Goal: Check status: Check status

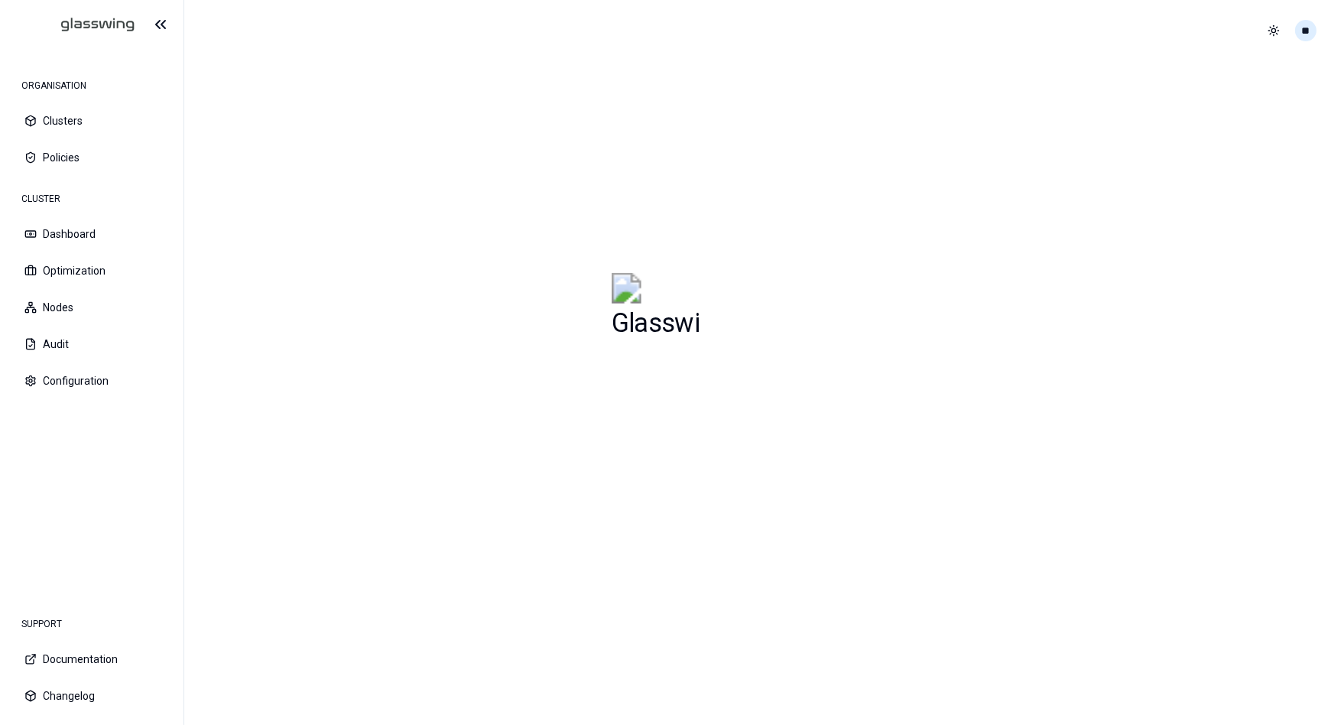
click at [1306, 29] on html "ORGANISATION Clusters Policies CLUSTER Dashboard Optimization Nodes Audit Confi…" at bounding box center [670, 362] width 1341 height 725
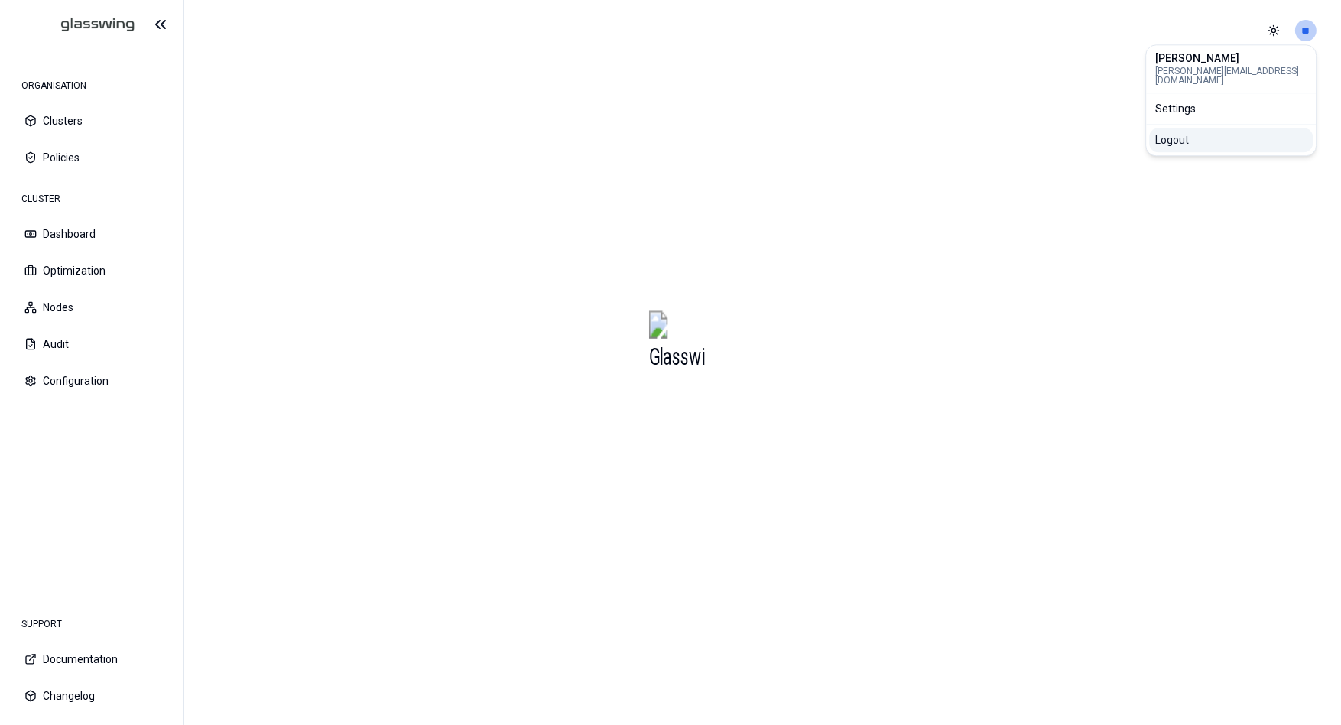
click at [1189, 132] on div "Logout" at bounding box center [1231, 140] width 164 height 24
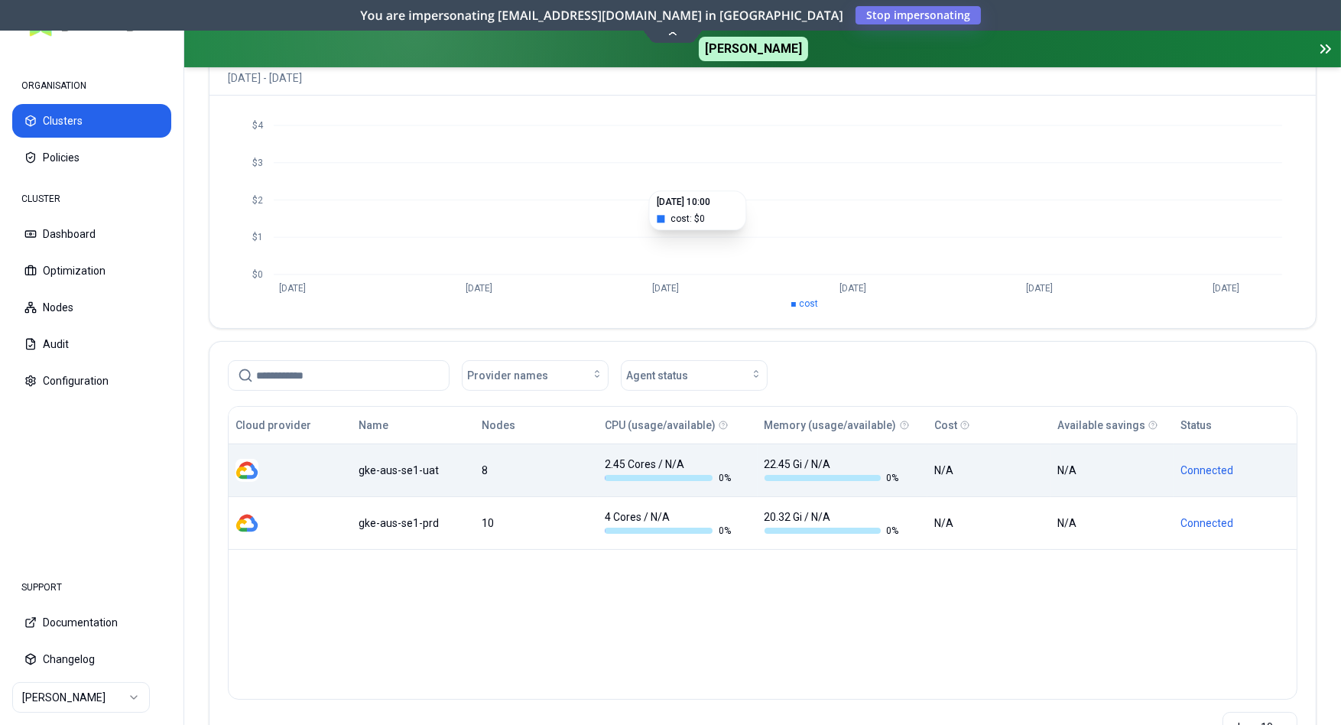
scroll to position [222, 0]
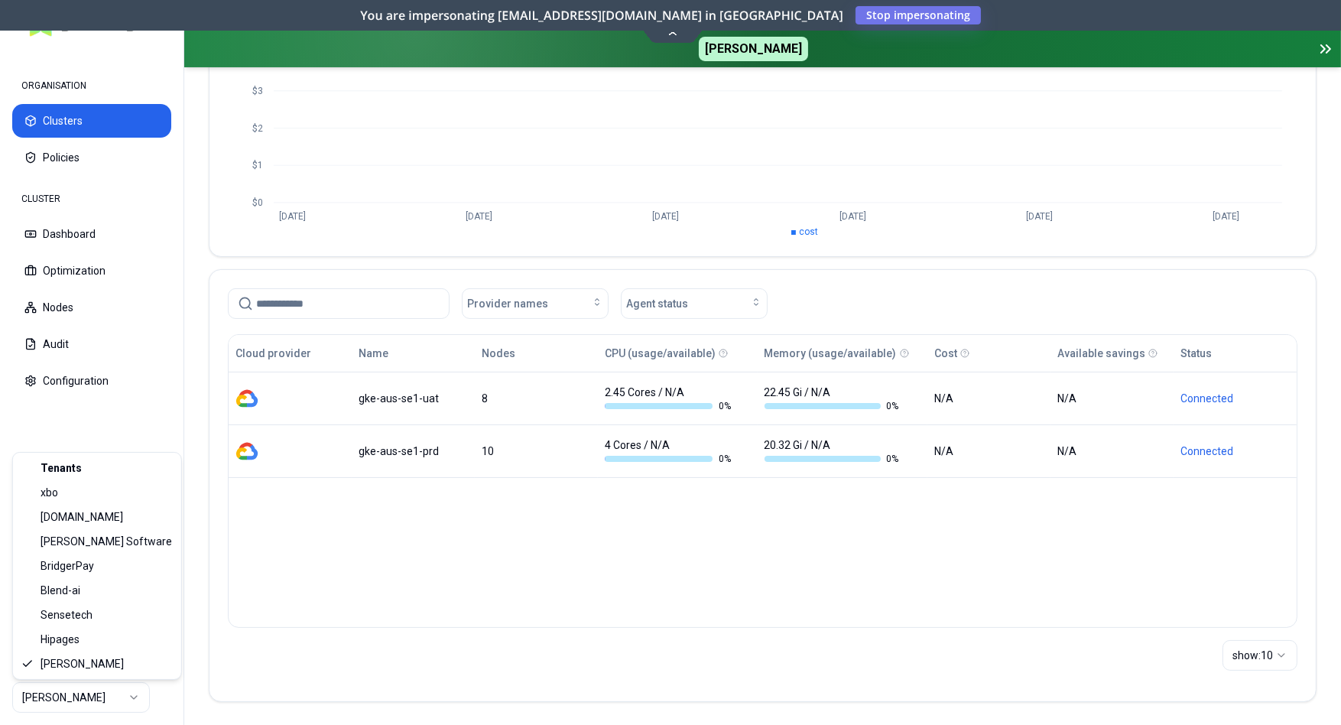
click at [131, 701] on html "ORGANISATION Clusters Policies CLUSTER Dashboard Optimization Nodes Audit Confi…" at bounding box center [670, 362] width 1341 height 725
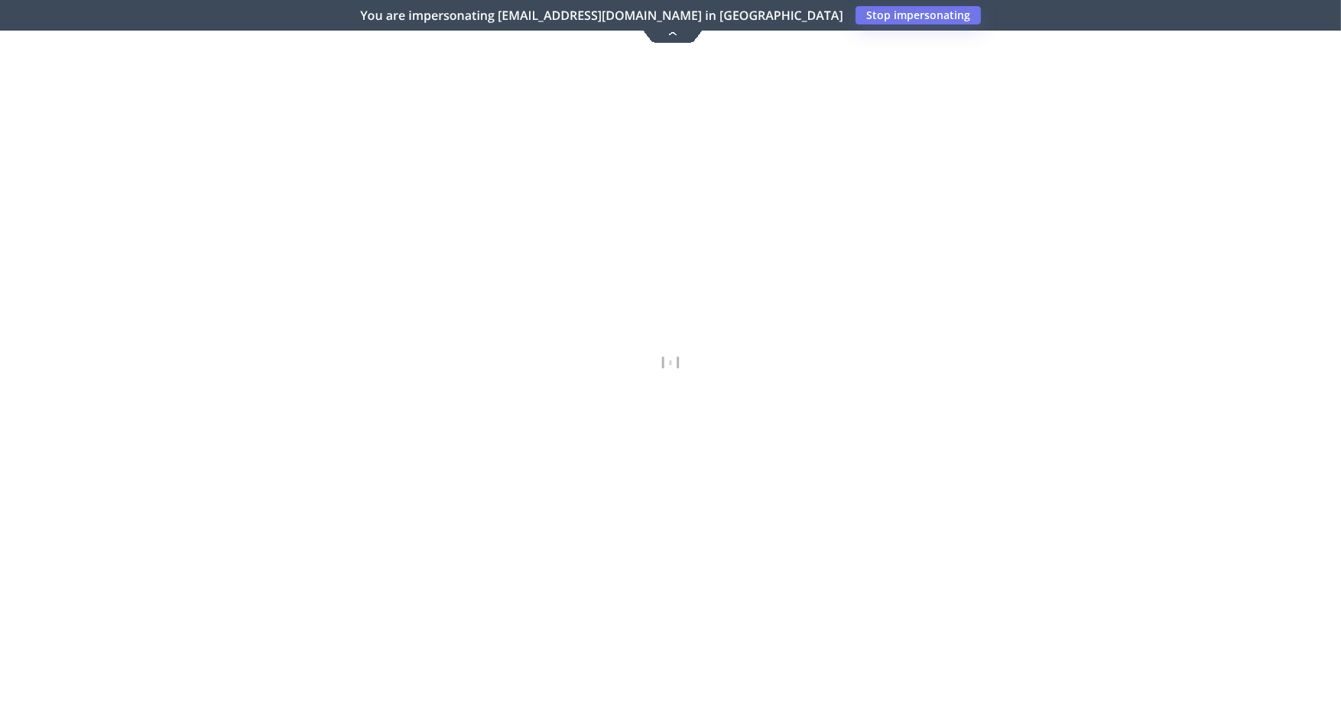
scroll to position [214, 0]
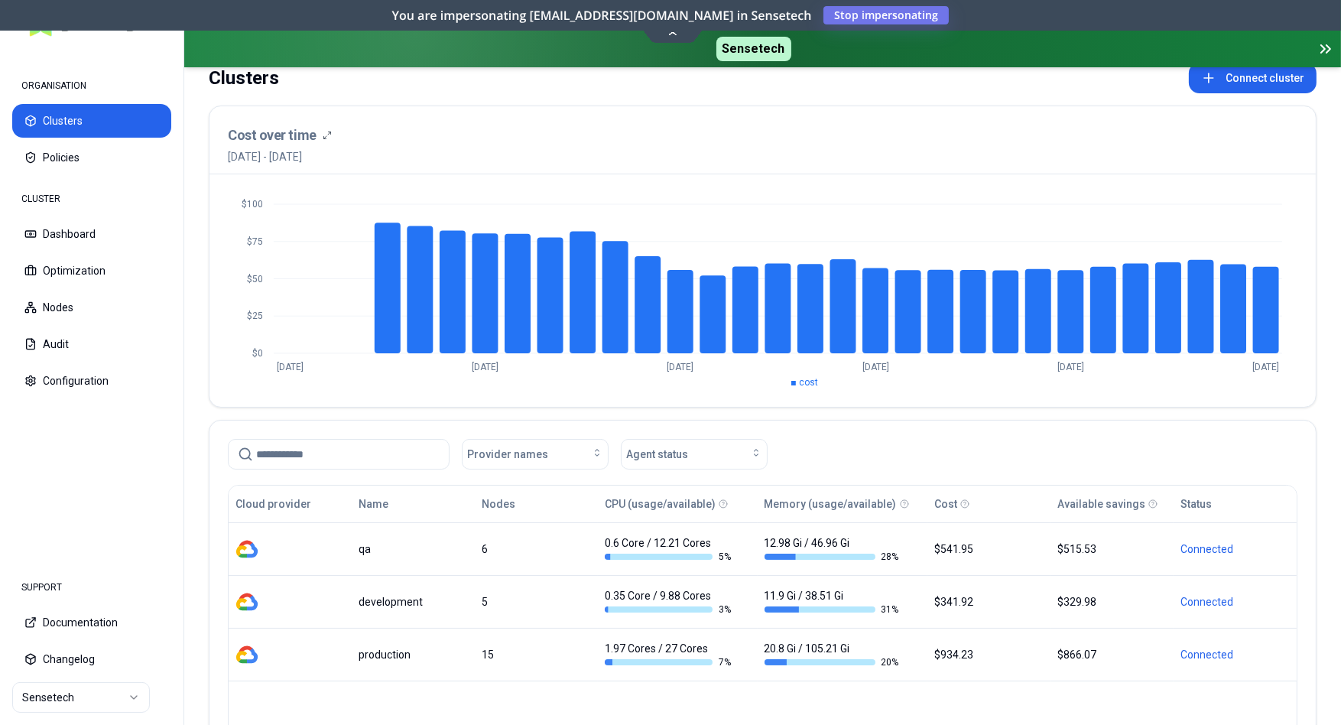
scroll to position [114, 0]
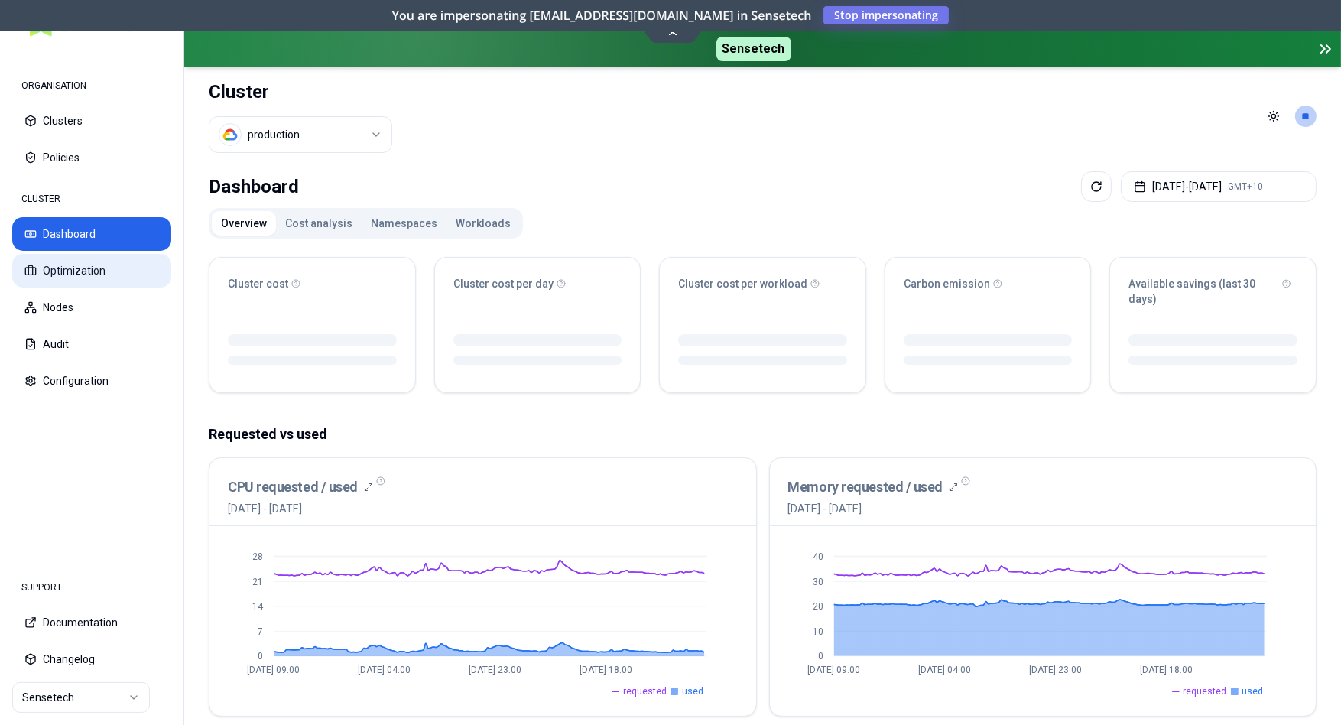
click at [105, 271] on button "Optimization" at bounding box center [91, 271] width 159 height 34
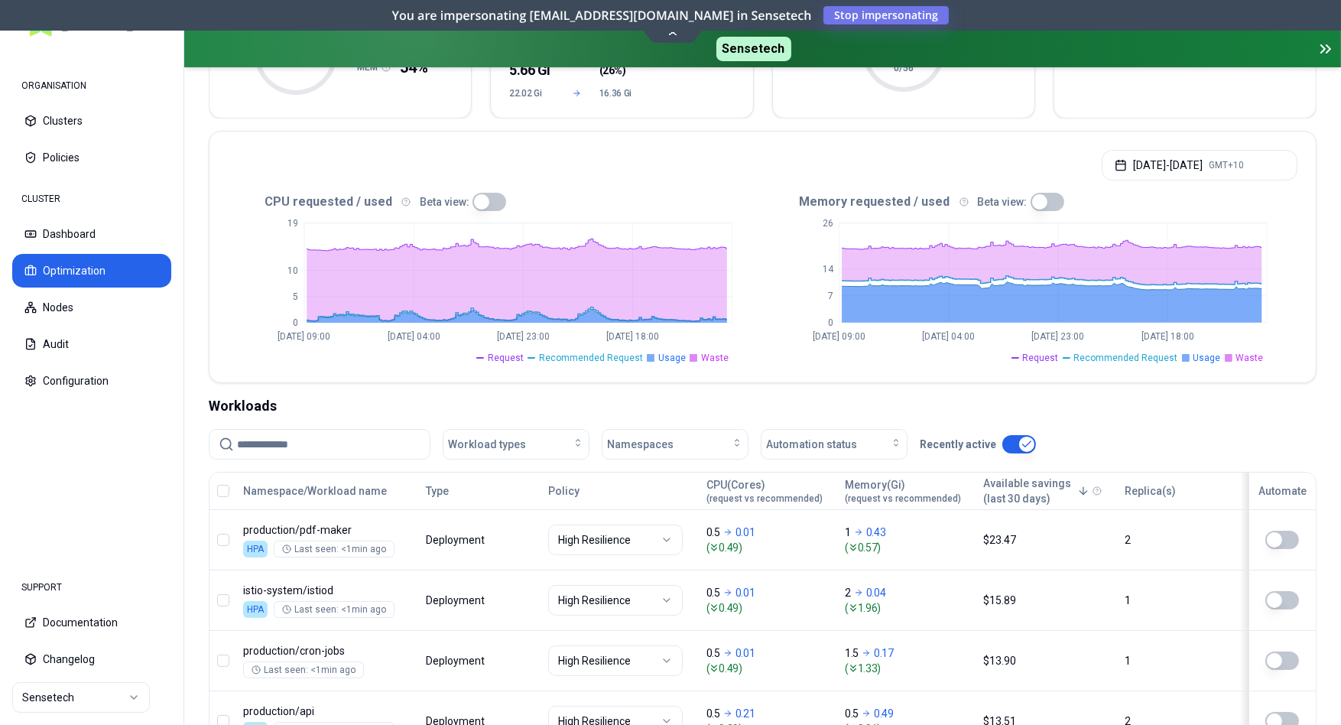
scroll to position [70, 0]
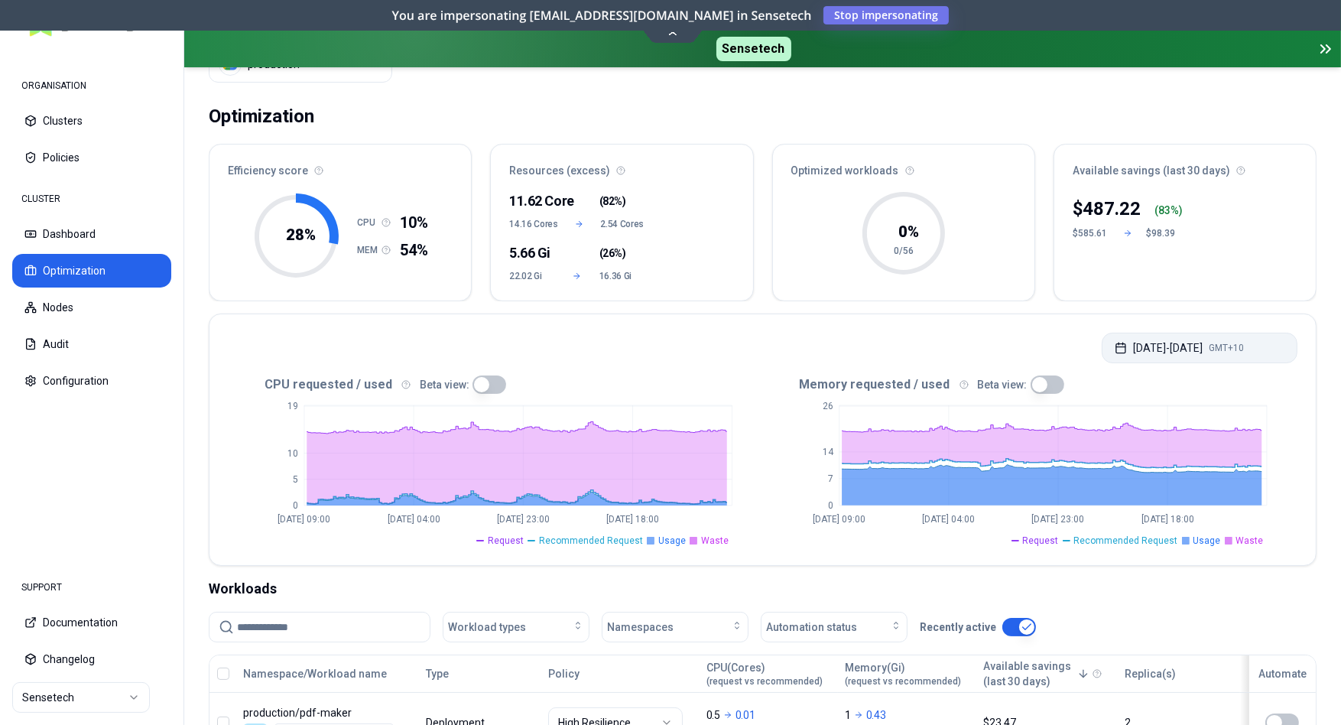
click at [1226, 350] on button "[DATE] - [DATE] GMT+10" at bounding box center [1200, 348] width 196 height 31
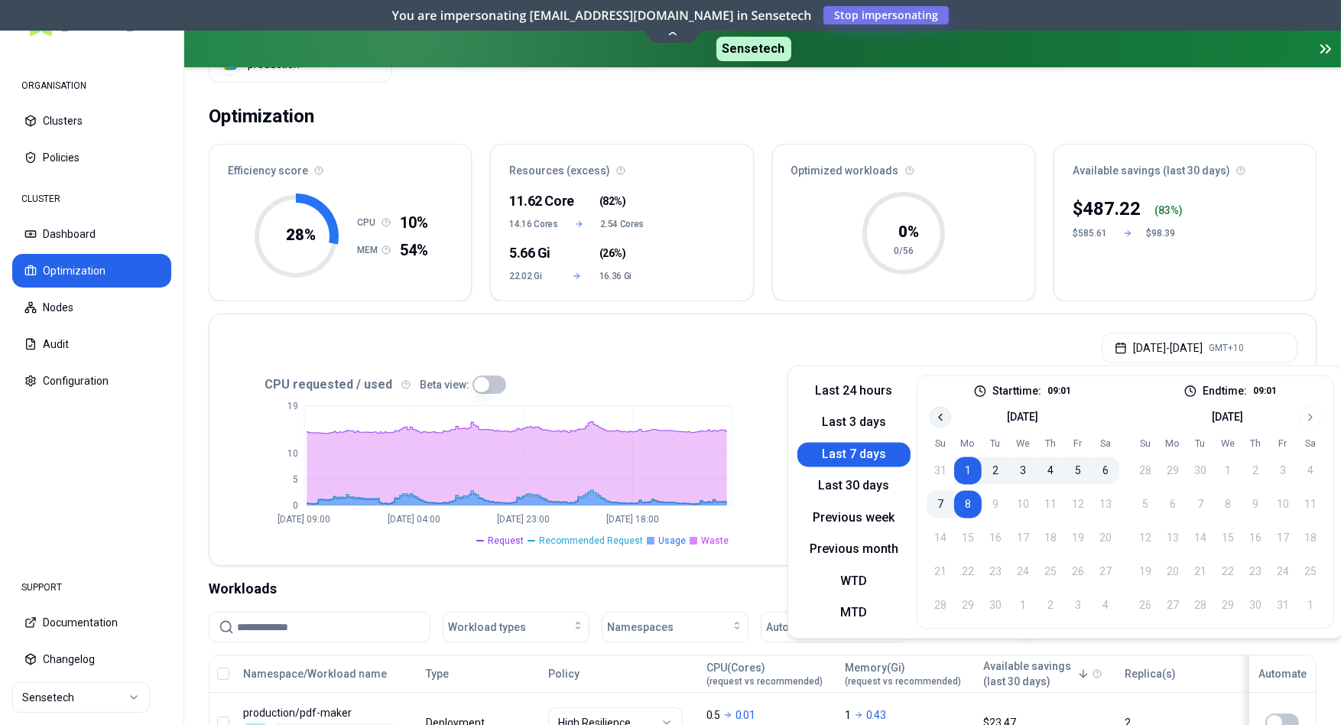
click at [938, 418] on icon "Go to previous month" at bounding box center [940, 417] width 12 height 12
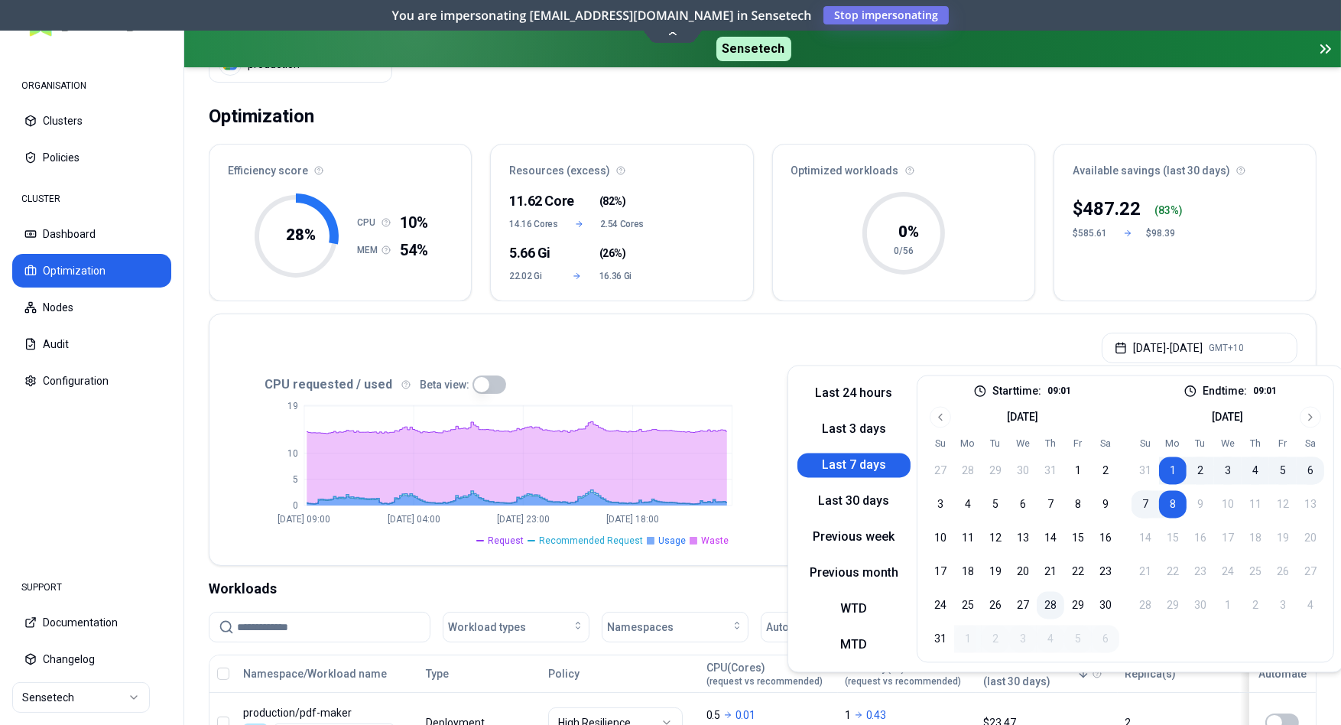
click at [1050, 606] on button "28" at bounding box center [1051, 606] width 28 height 28
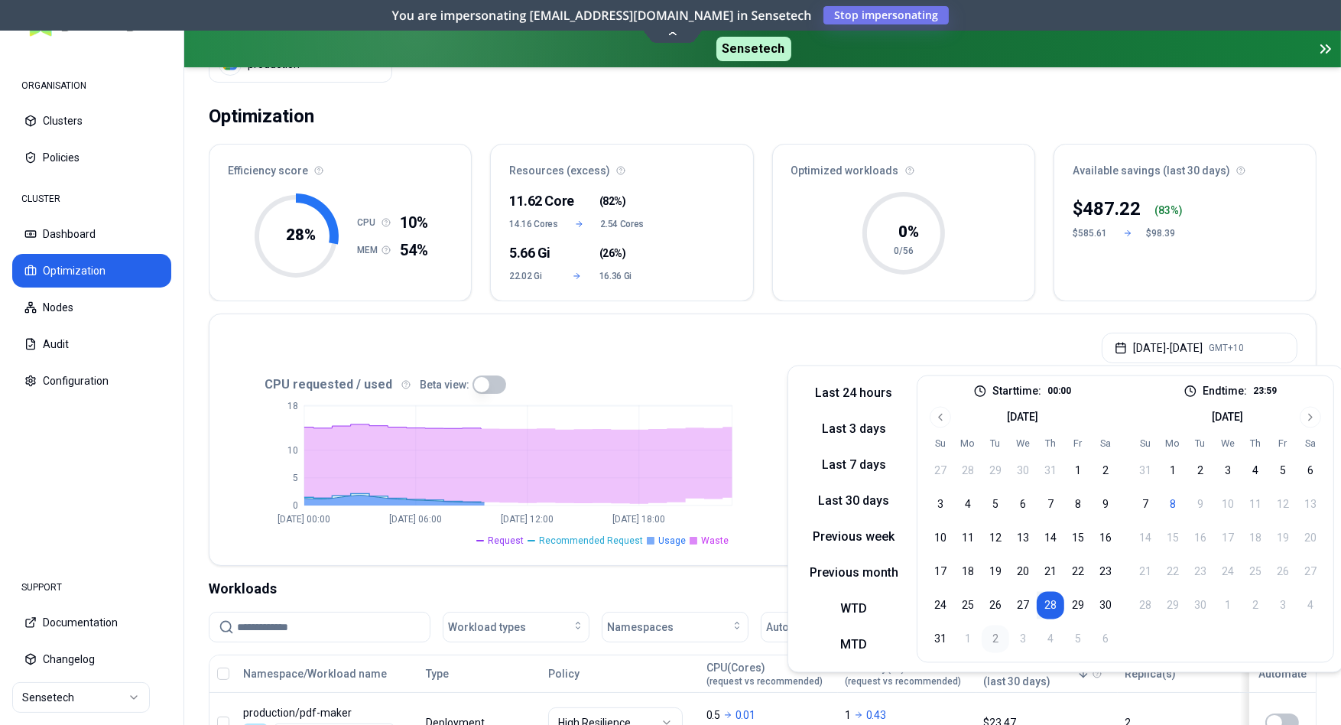
click at [989, 641] on button "2" at bounding box center [996, 639] width 28 height 28
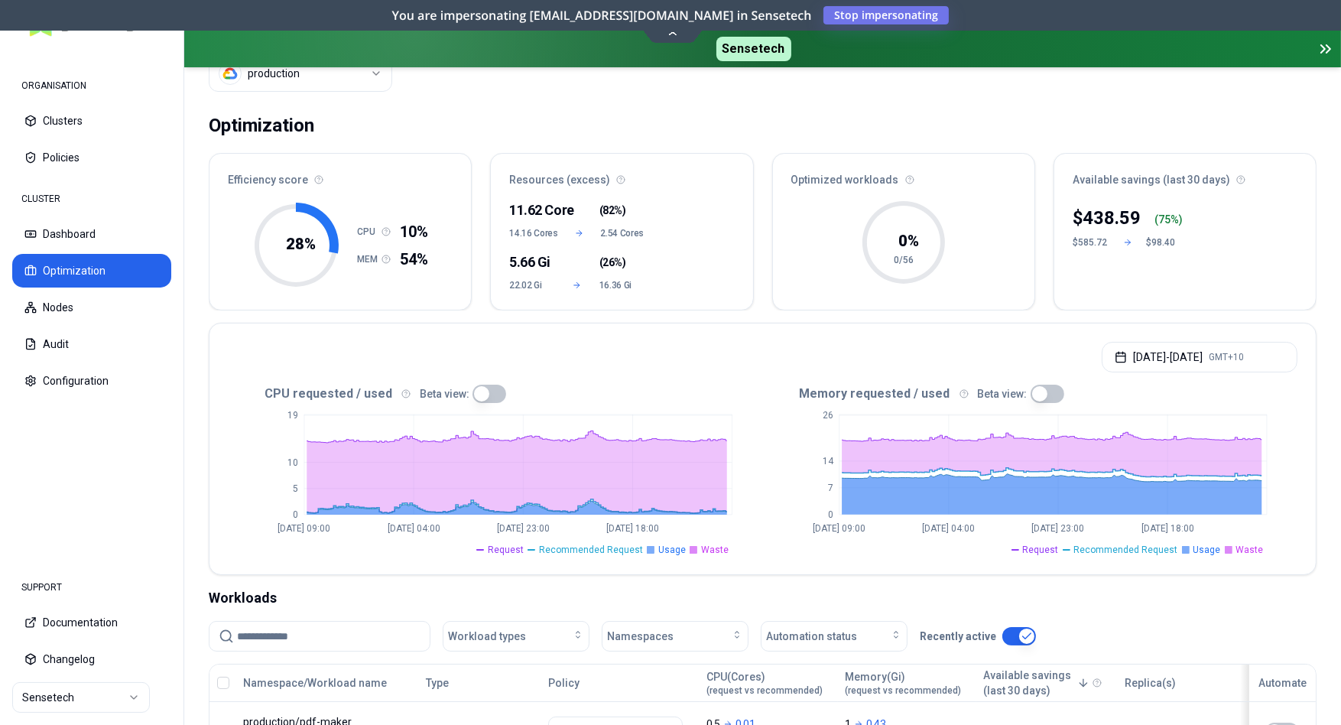
scroll to position [62, 0]
click at [115, 700] on html "ORGANISATION Clusters Policies CLUSTER Dashboard Optimization Nodes Audit Confi…" at bounding box center [670, 362] width 1341 height 725
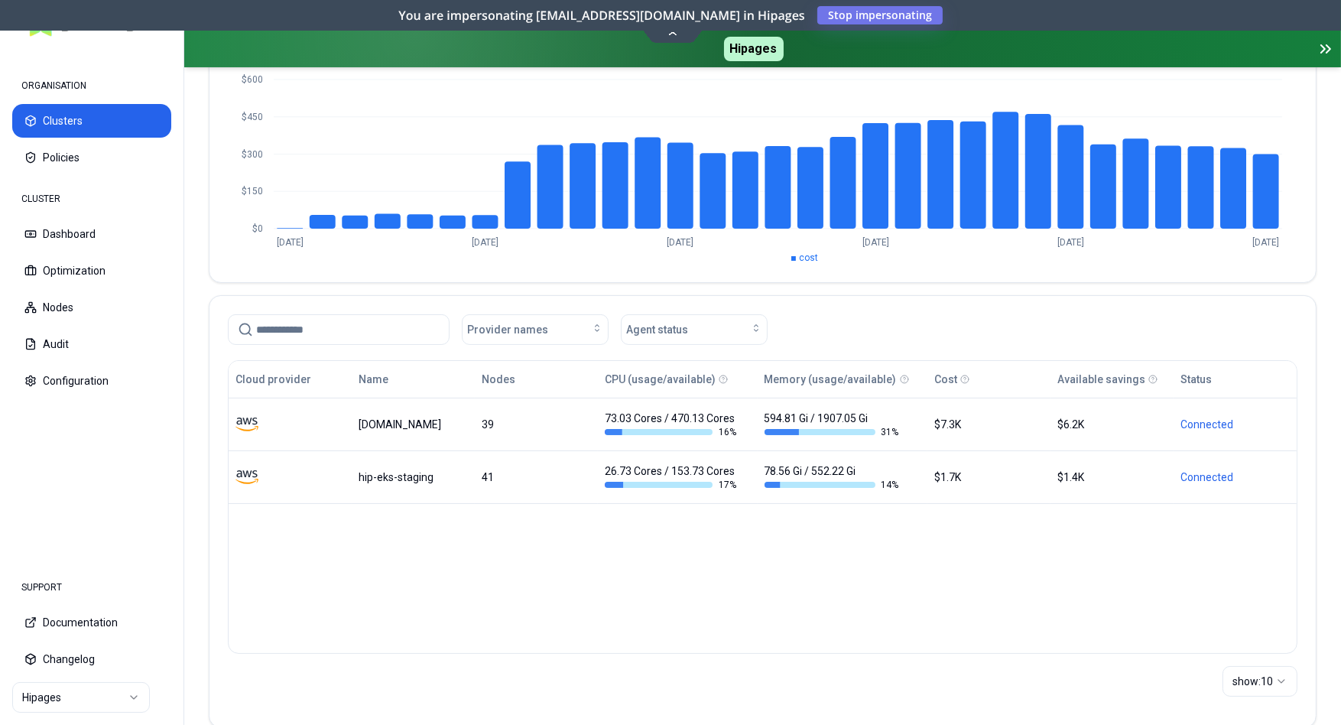
scroll to position [201, 0]
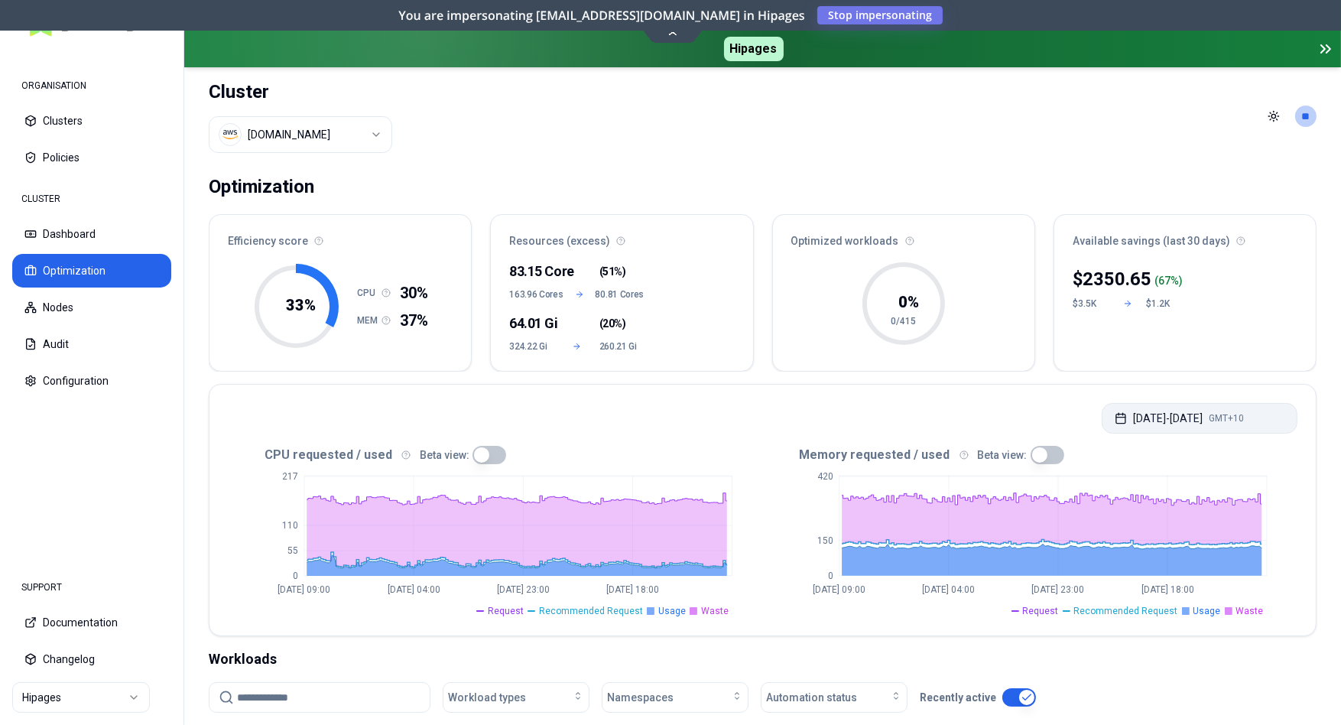
click at [1191, 418] on button "[DATE] - [DATE] GMT+10" at bounding box center [1200, 418] width 196 height 31
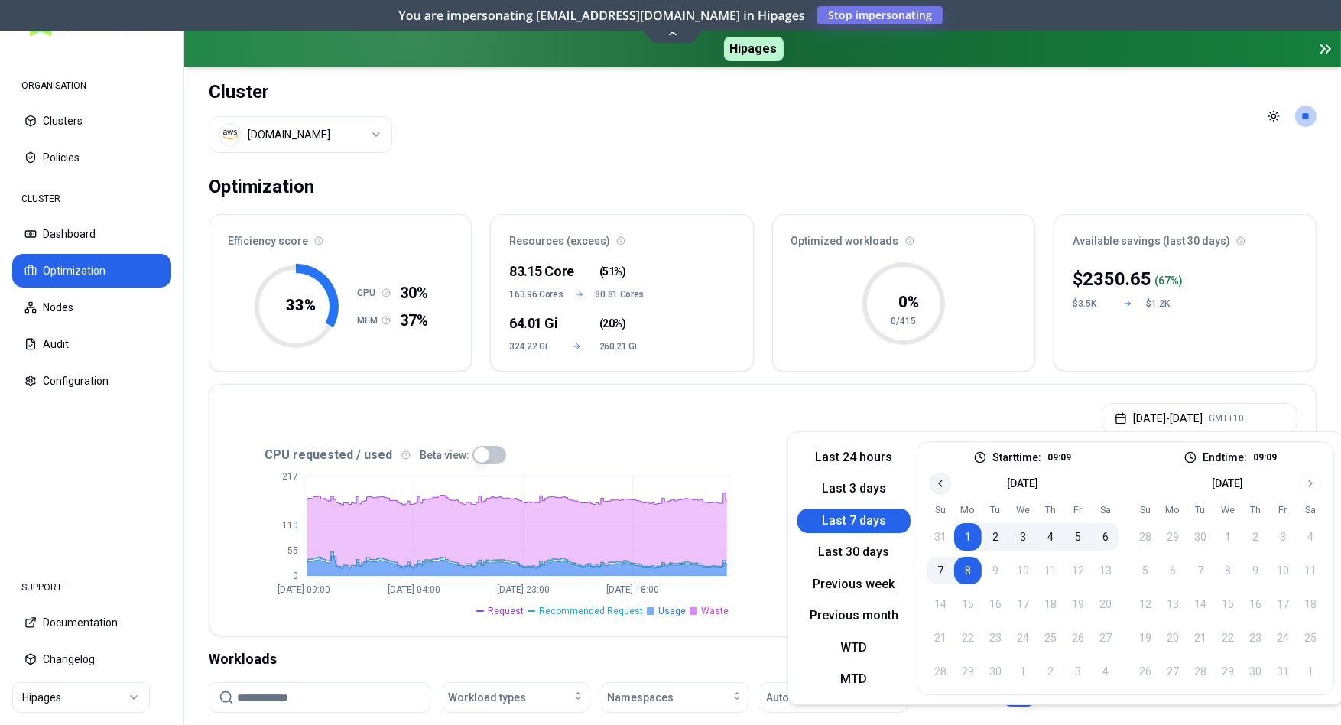
click at [941, 488] on icon "Go to previous month" at bounding box center [940, 483] width 12 height 12
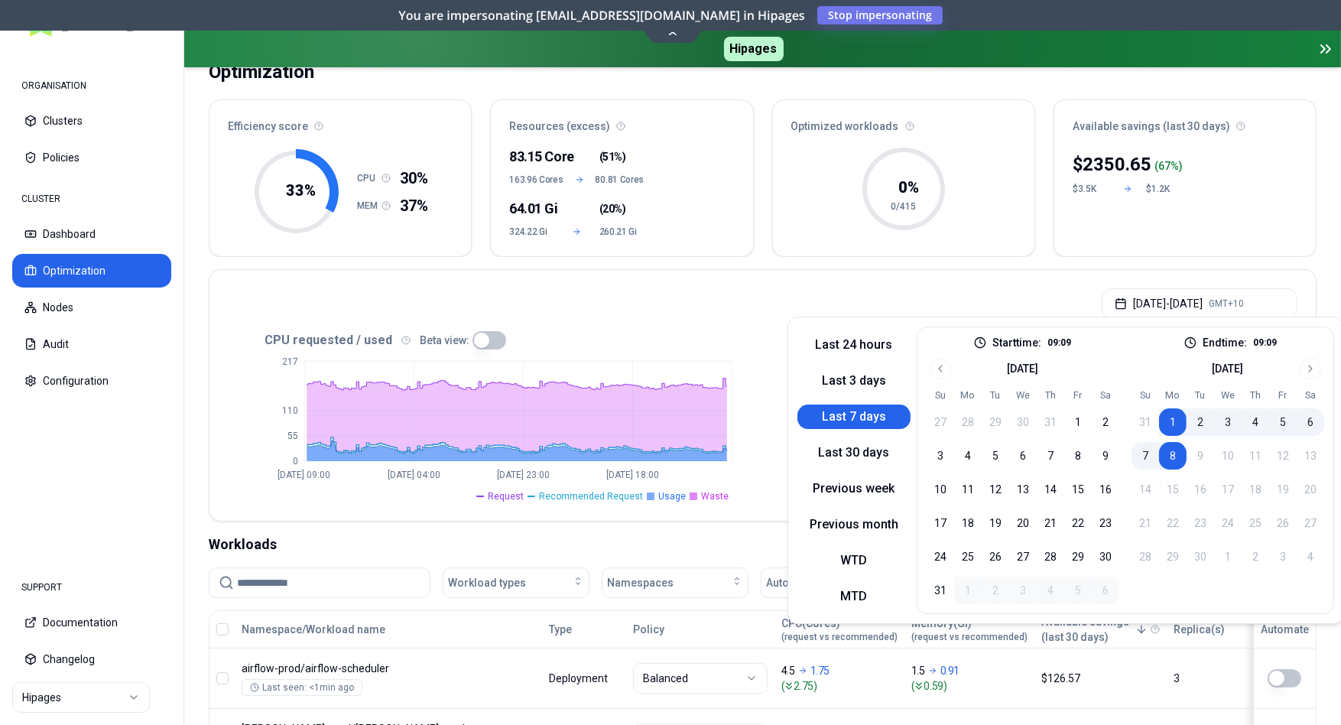
scroll to position [115, 0]
click at [1050, 556] on button "28" at bounding box center [1051, 557] width 28 height 28
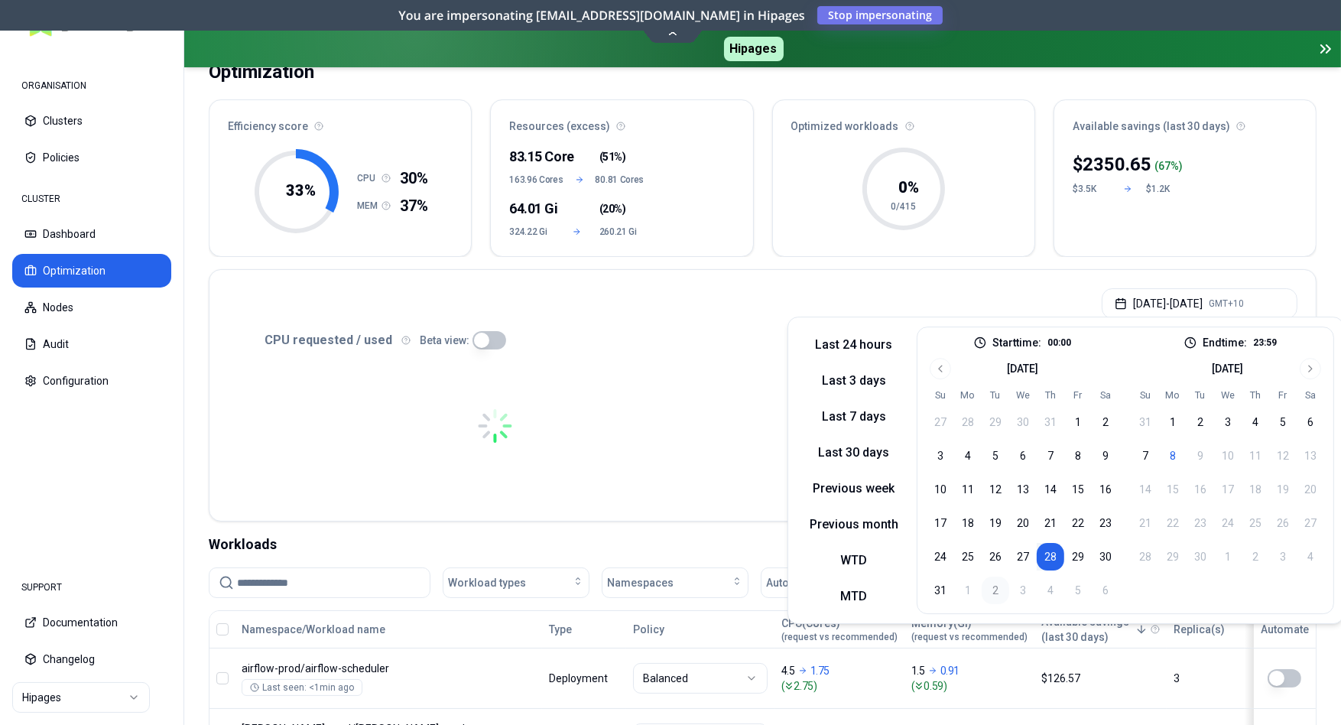
click at [990, 593] on button "2" at bounding box center [996, 590] width 28 height 28
click at [1120, 257] on div "Optimization Efficiency score 33 % CPU 30% MEM 37% Resources (excess) 83.15 Cor…" at bounding box center [762, 691] width 1157 height 1282
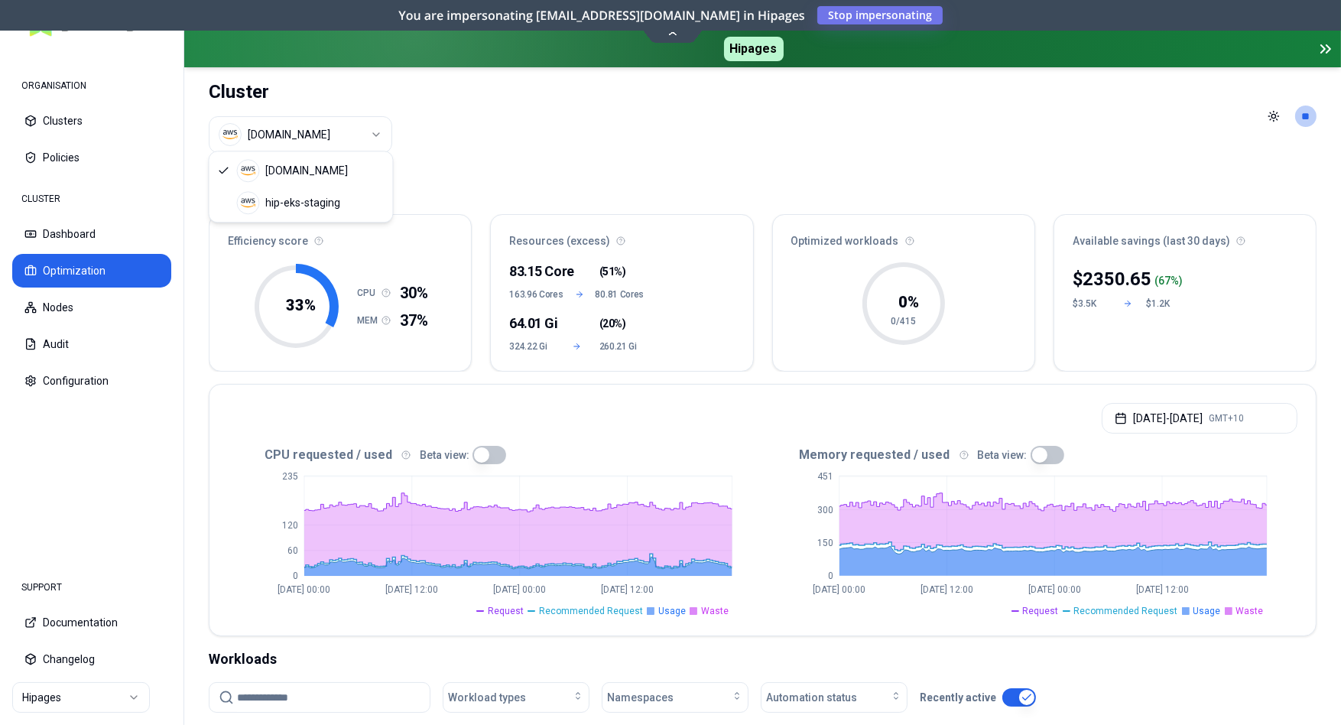
click at [356, 122] on html "ORGANISATION Clusters Policies CLUSTER Dashboard Optimization Nodes Audit Confi…" at bounding box center [670, 362] width 1341 height 725
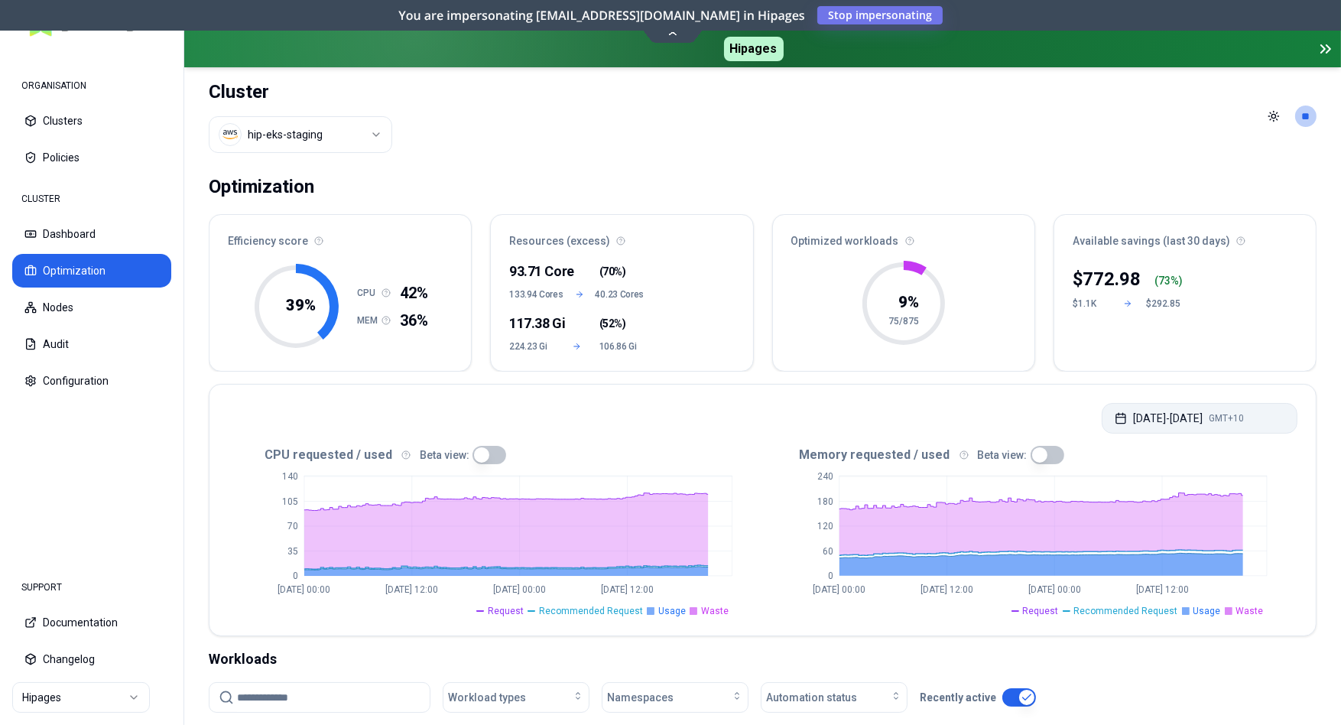
click at [1244, 419] on span "GMT+10" at bounding box center [1226, 418] width 35 height 12
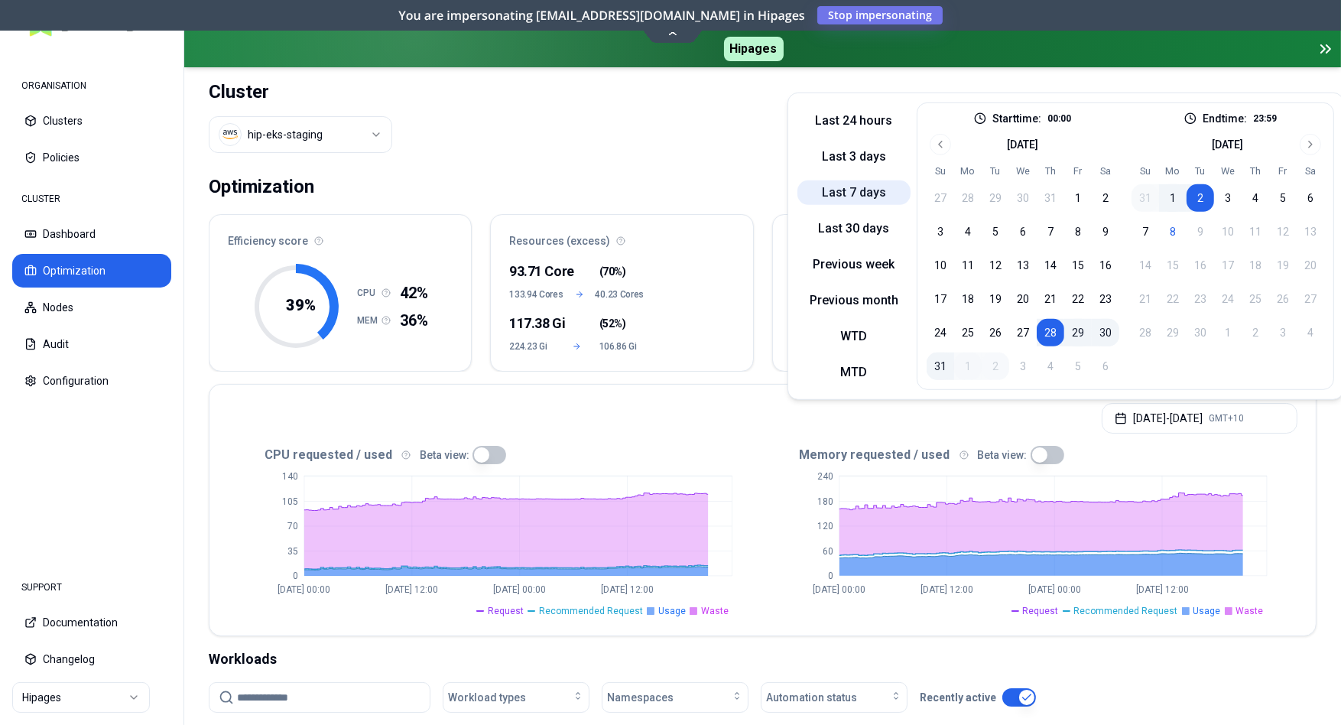
click at [847, 186] on button "Last 7 days" at bounding box center [853, 192] width 113 height 24
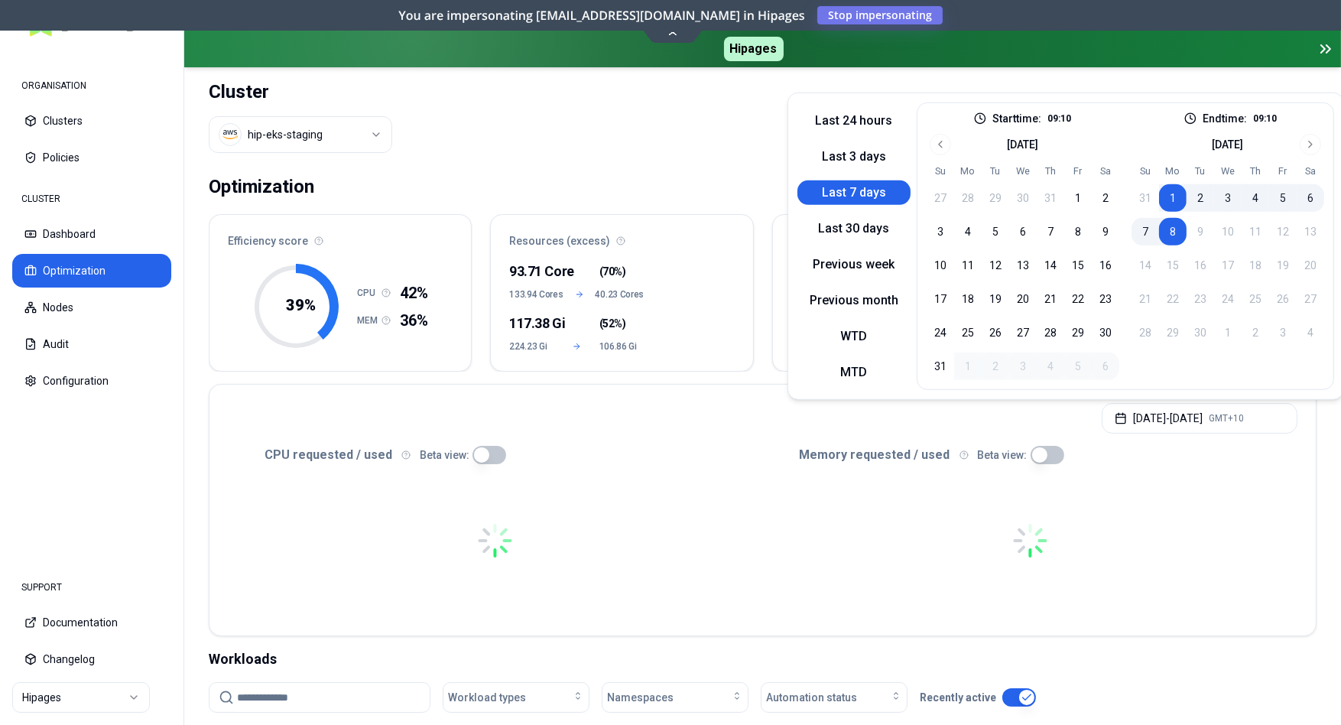
click at [722, 142] on header "Cluster hip-eks-staging Toggle theme **" at bounding box center [762, 116] width 1157 height 98
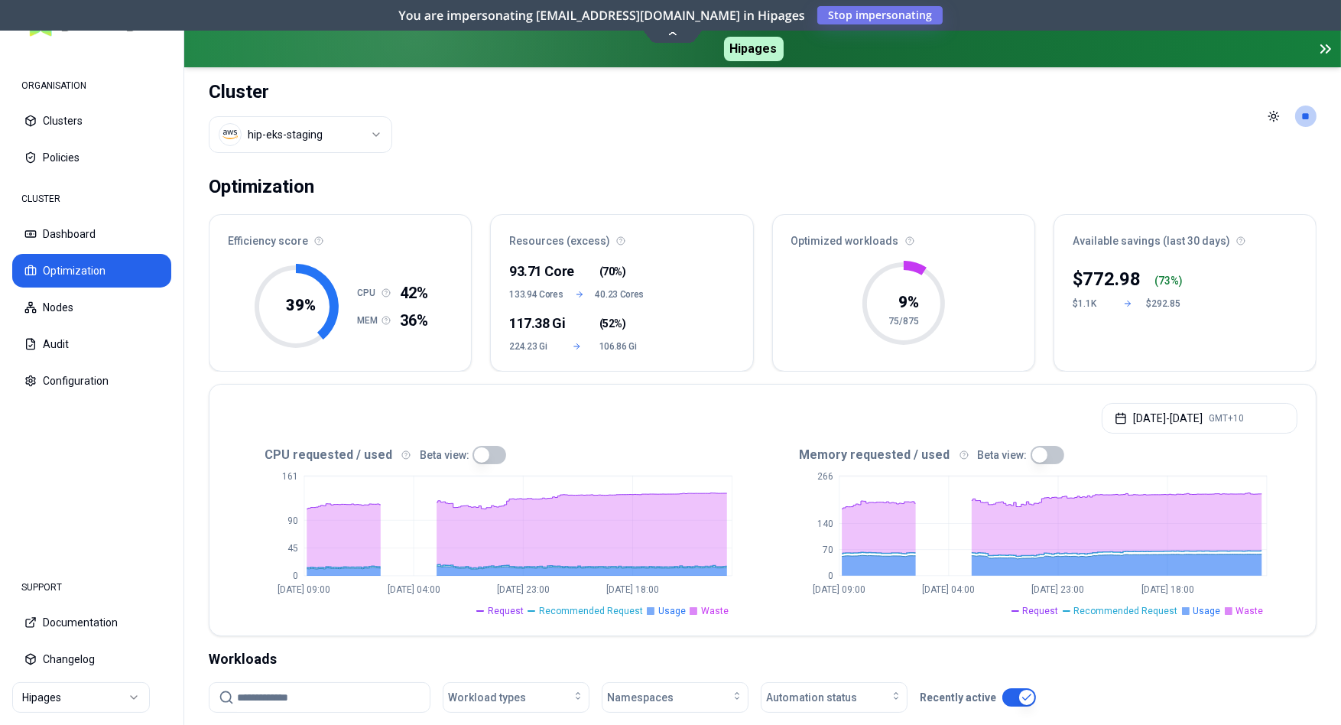
click at [373, 140] on html "ORGANISATION Clusters Policies CLUSTER Dashboard Optimization Nodes Audit Confi…" at bounding box center [670, 362] width 1341 height 725
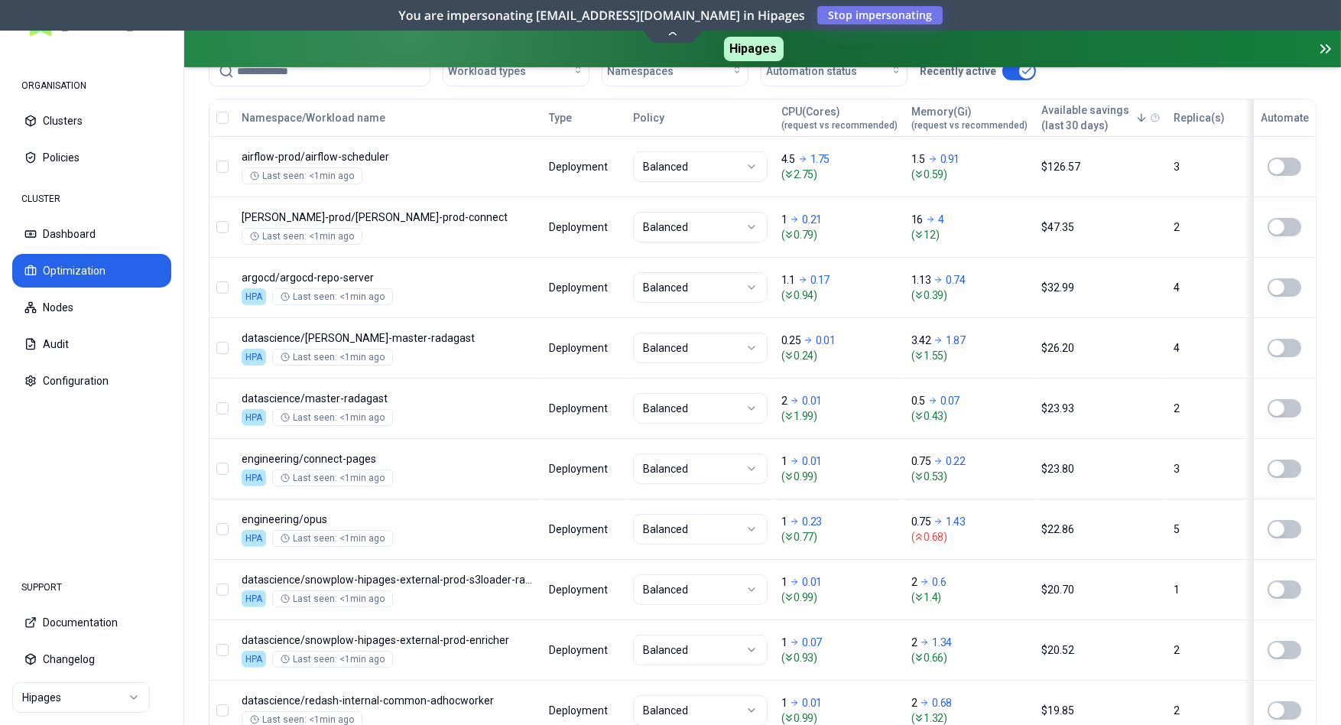
scroll to position [712, 0]
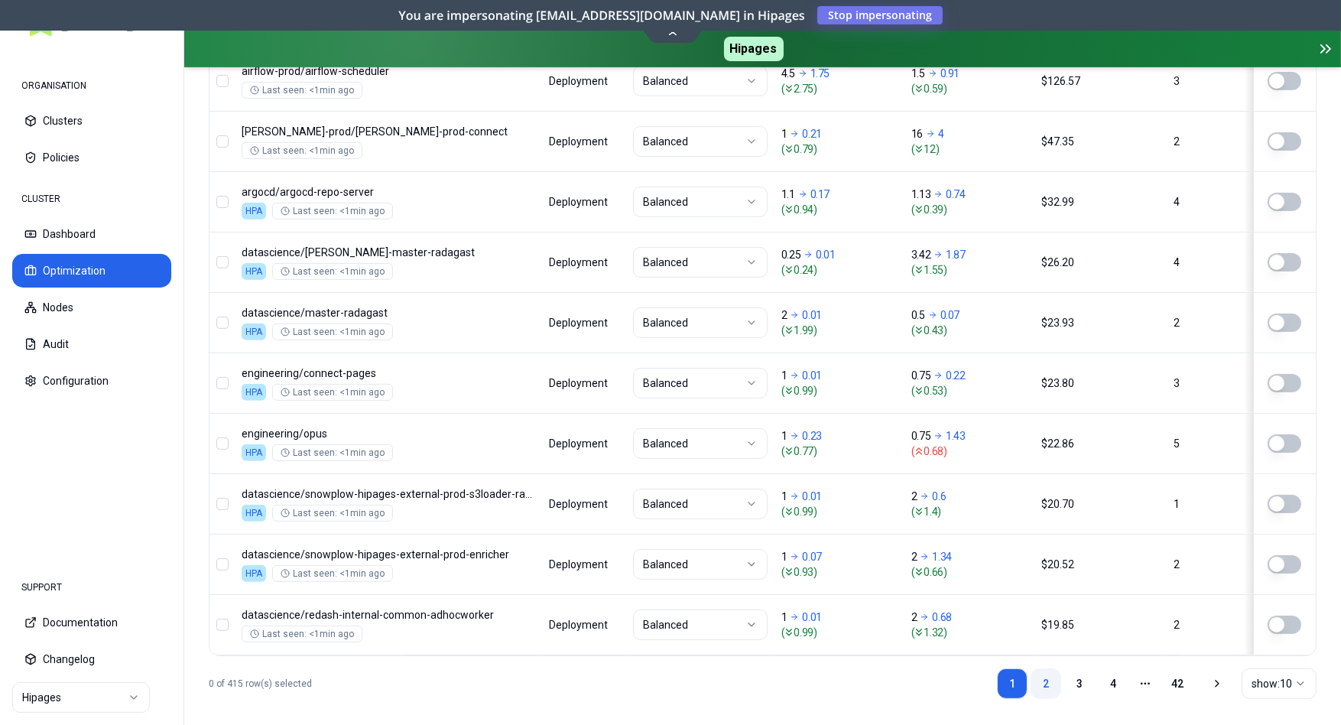
click at [1038, 668] on link "2" at bounding box center [1046, 683] width 31 height 31
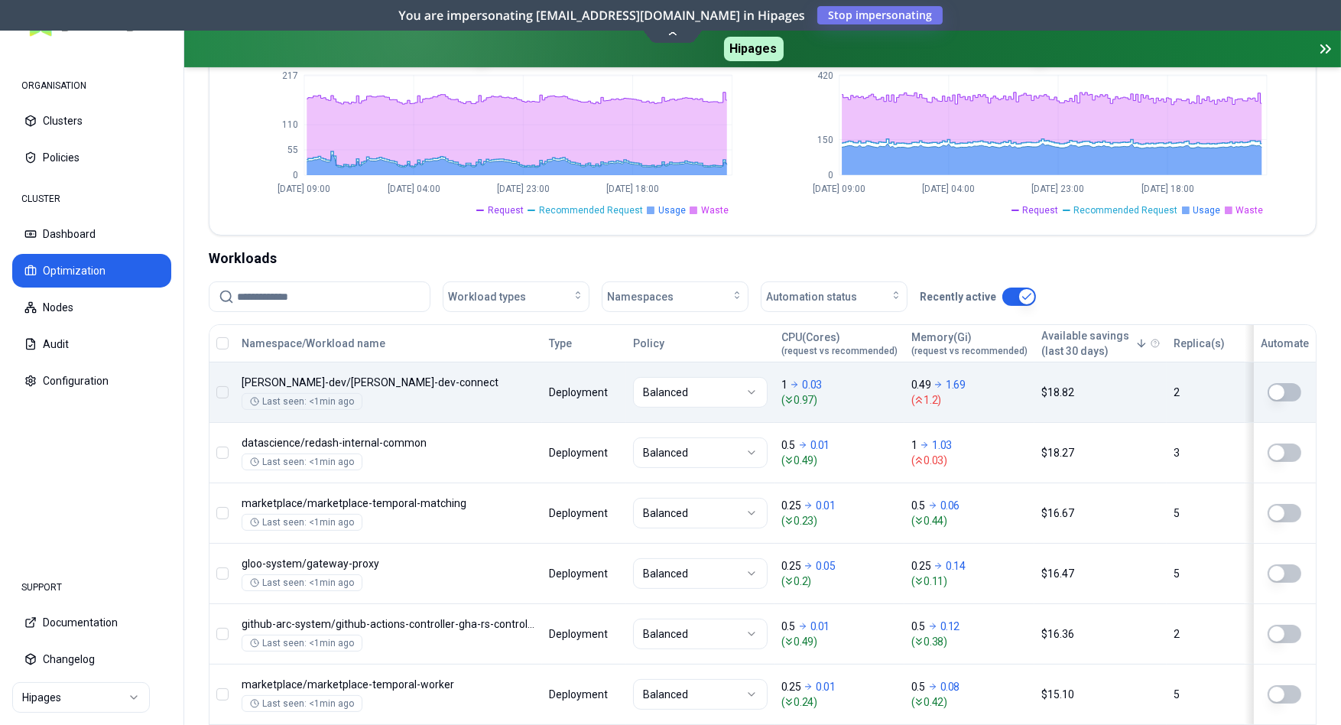
scroll to position [0, 0]
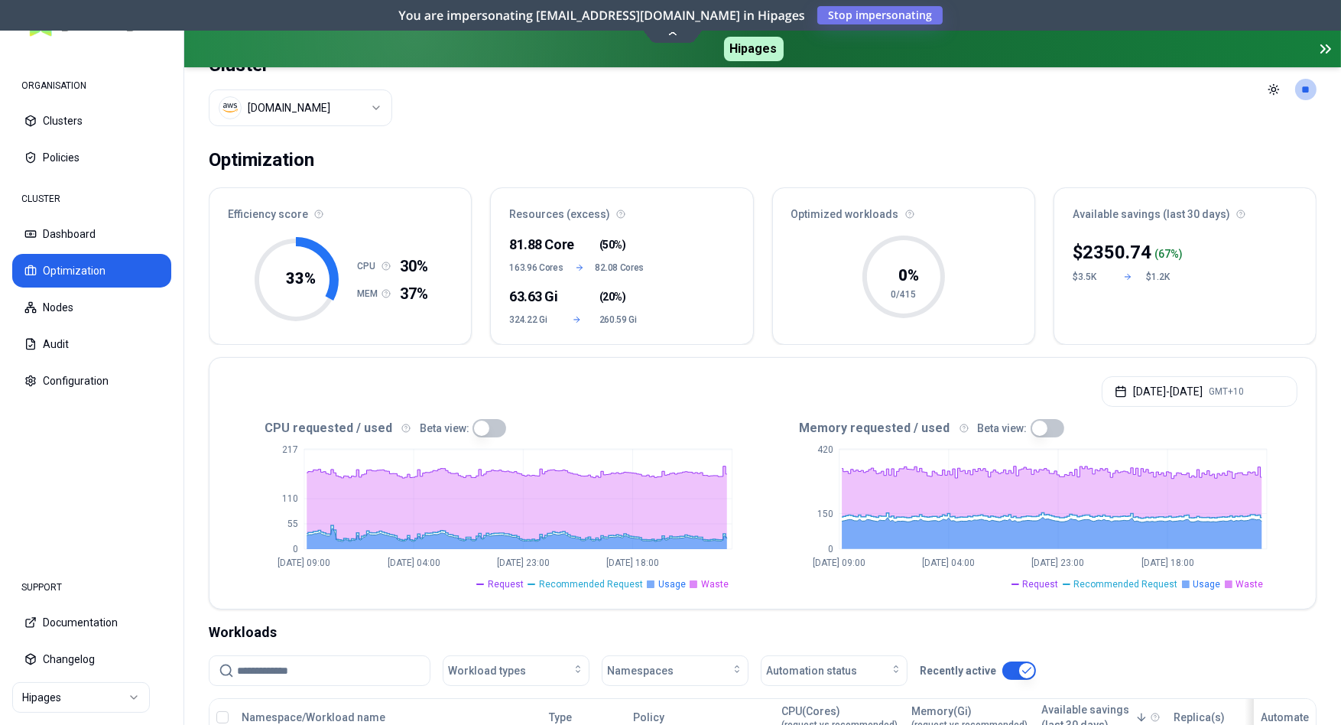
scroll to position [35, 0]
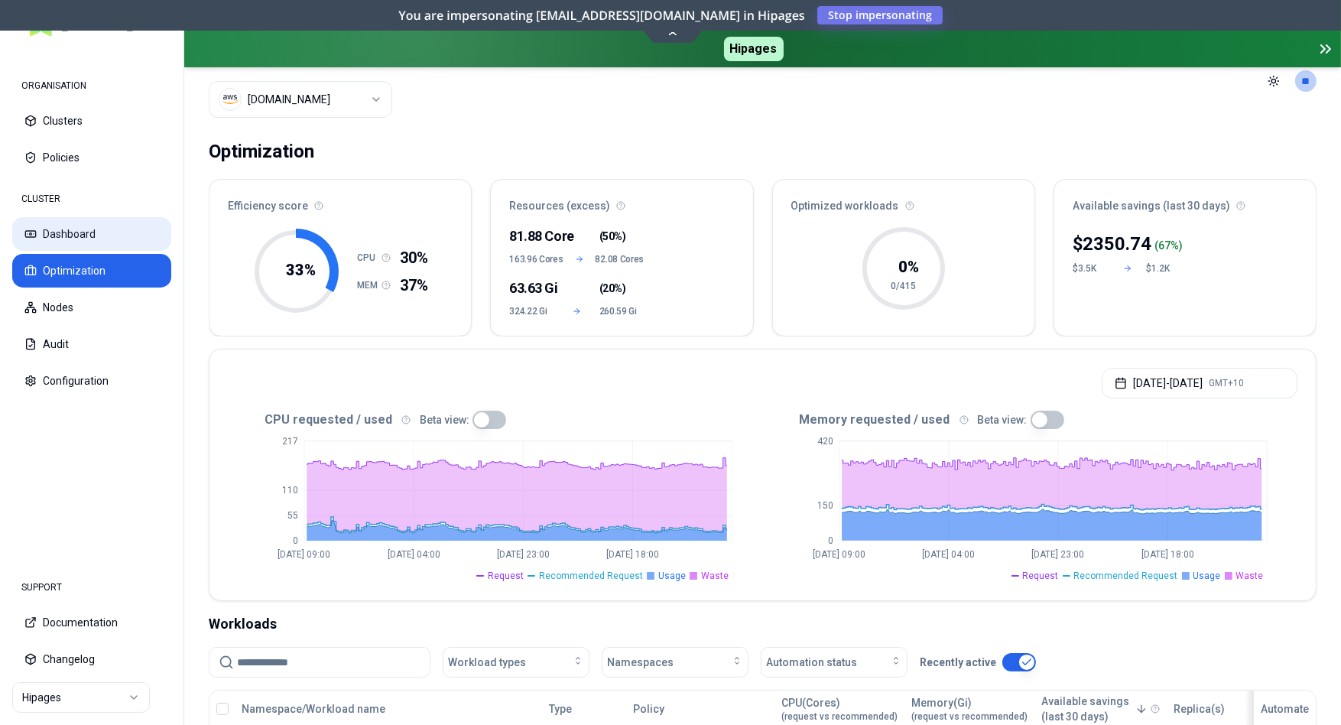
click at [63, 235] on button "Dashboard" at bounding box center [91, 234] width 159 height 34
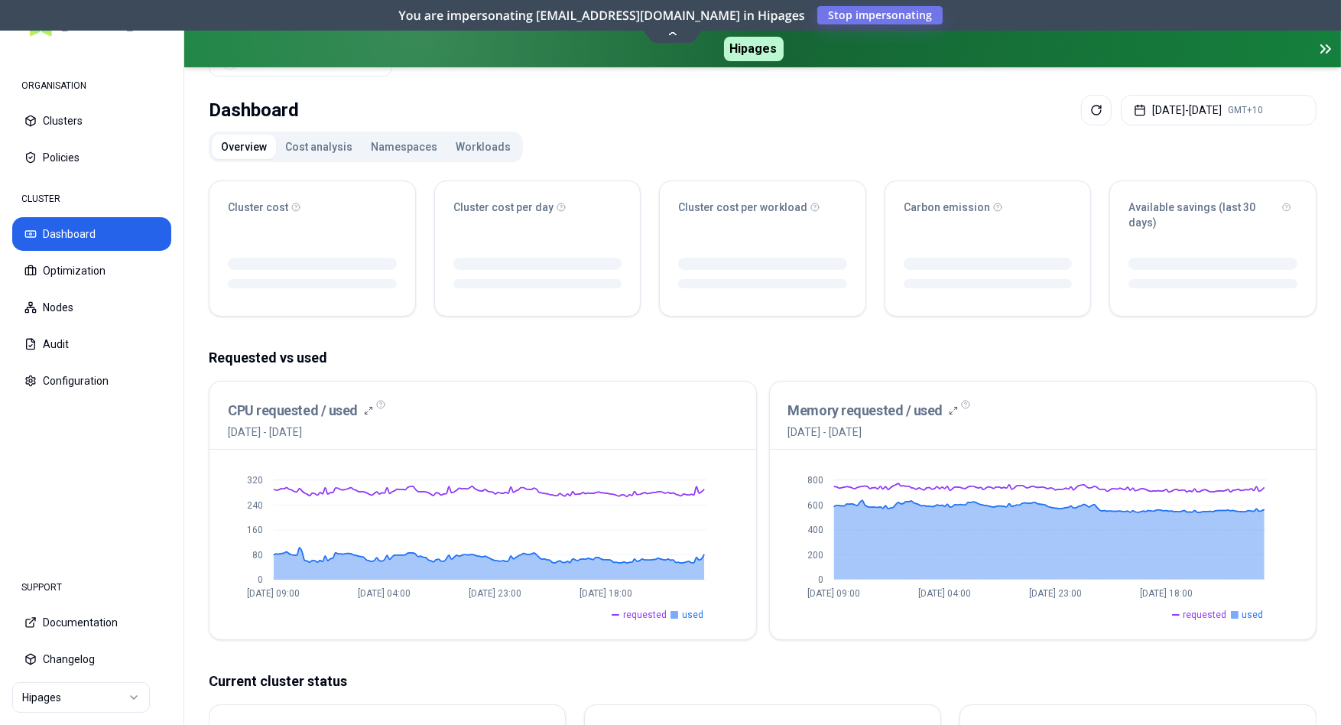
scroll to position [73, 0]
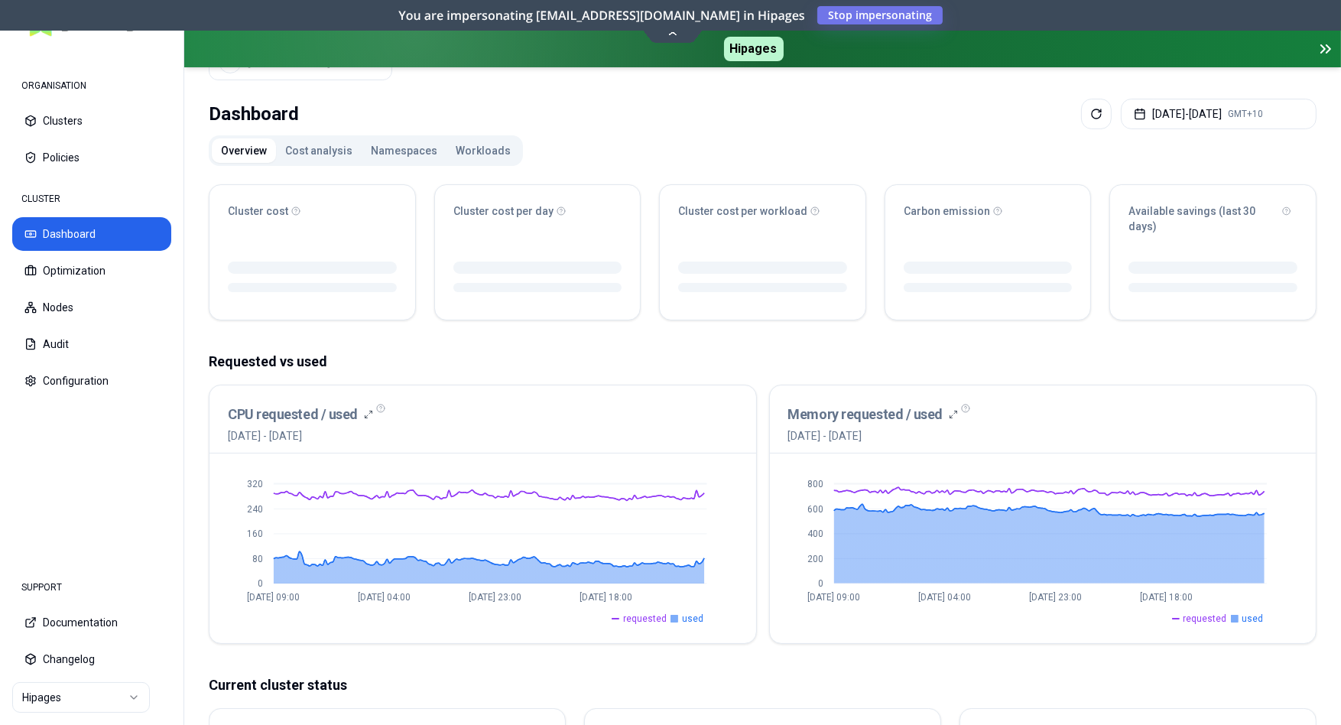
click at [473, 142] on button "Workloads" at bounding box center [483, 150] width 73 height 24
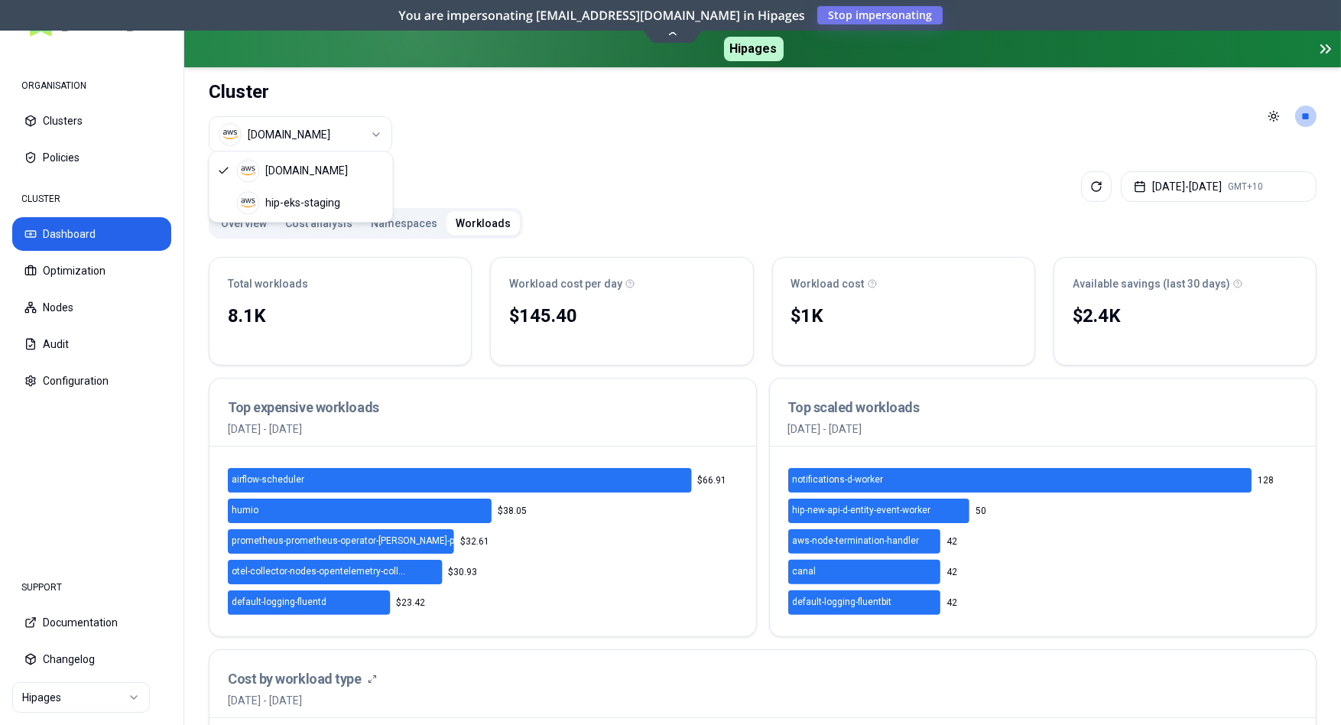
click at [362, 130] on html "ORGANISATION Clusters Policies CLUSTER Dashboard Optimization Nodes Audit Confi…" at bounding box center [670, 362] width 1341 height 725
drag, startPoint x: 307, startPoint y: 201, endPoint x: 345, endPoint y: 222, distance: 42.8
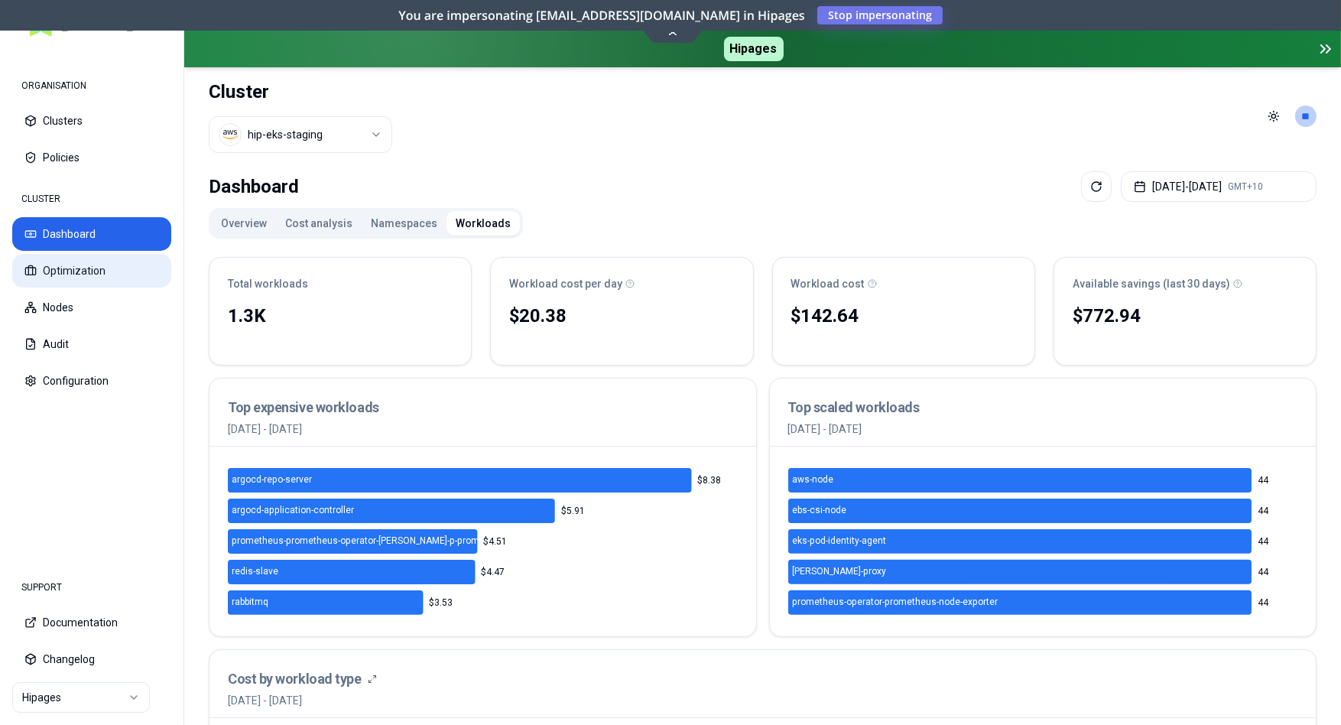
click at [76, 274] on button "Optimization" at bounding box center [91, 271] width 159 height 34
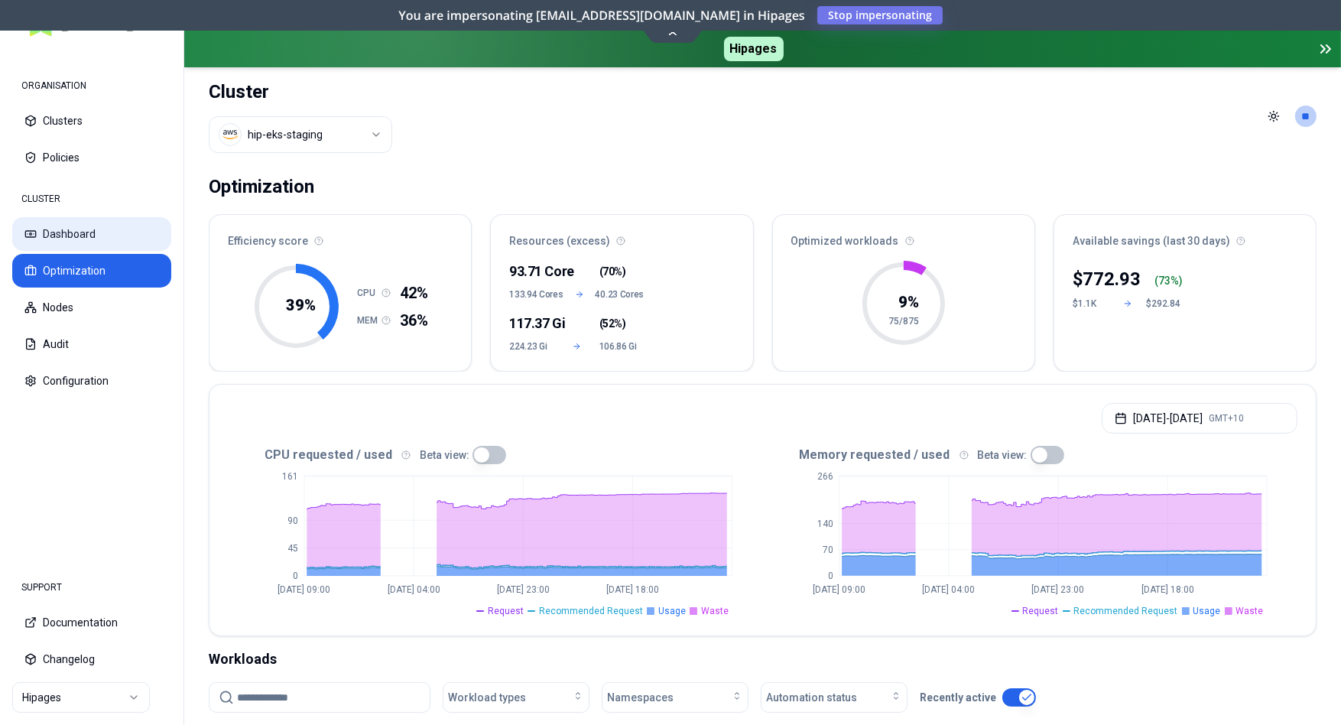
click at [89, 232] on button "Dashboard" at bounding box center [91, 234] width 159 height 34
